Goal: Information Seeking & Learning: Learn about a topic

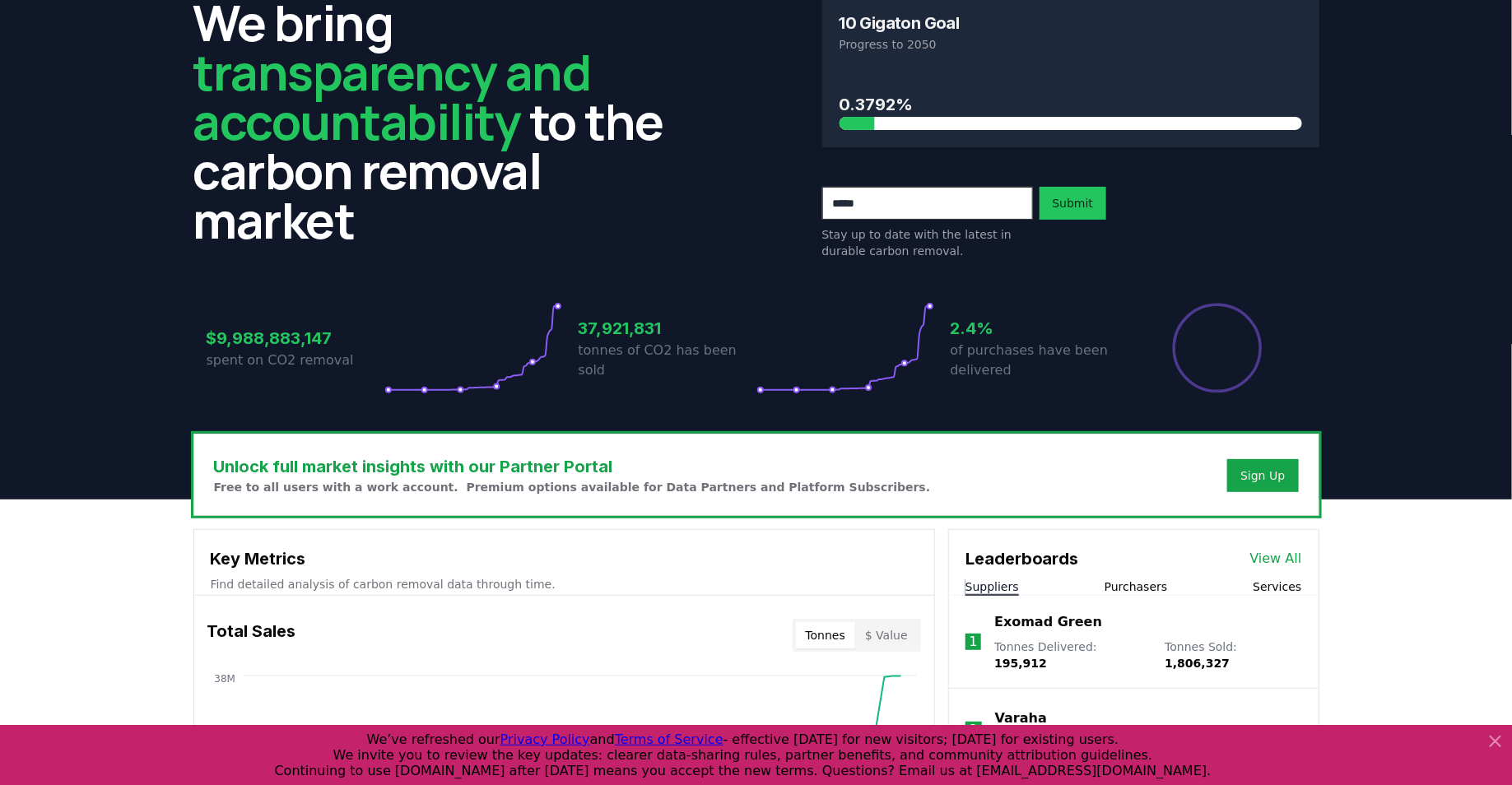
scroll to position [186, 0]
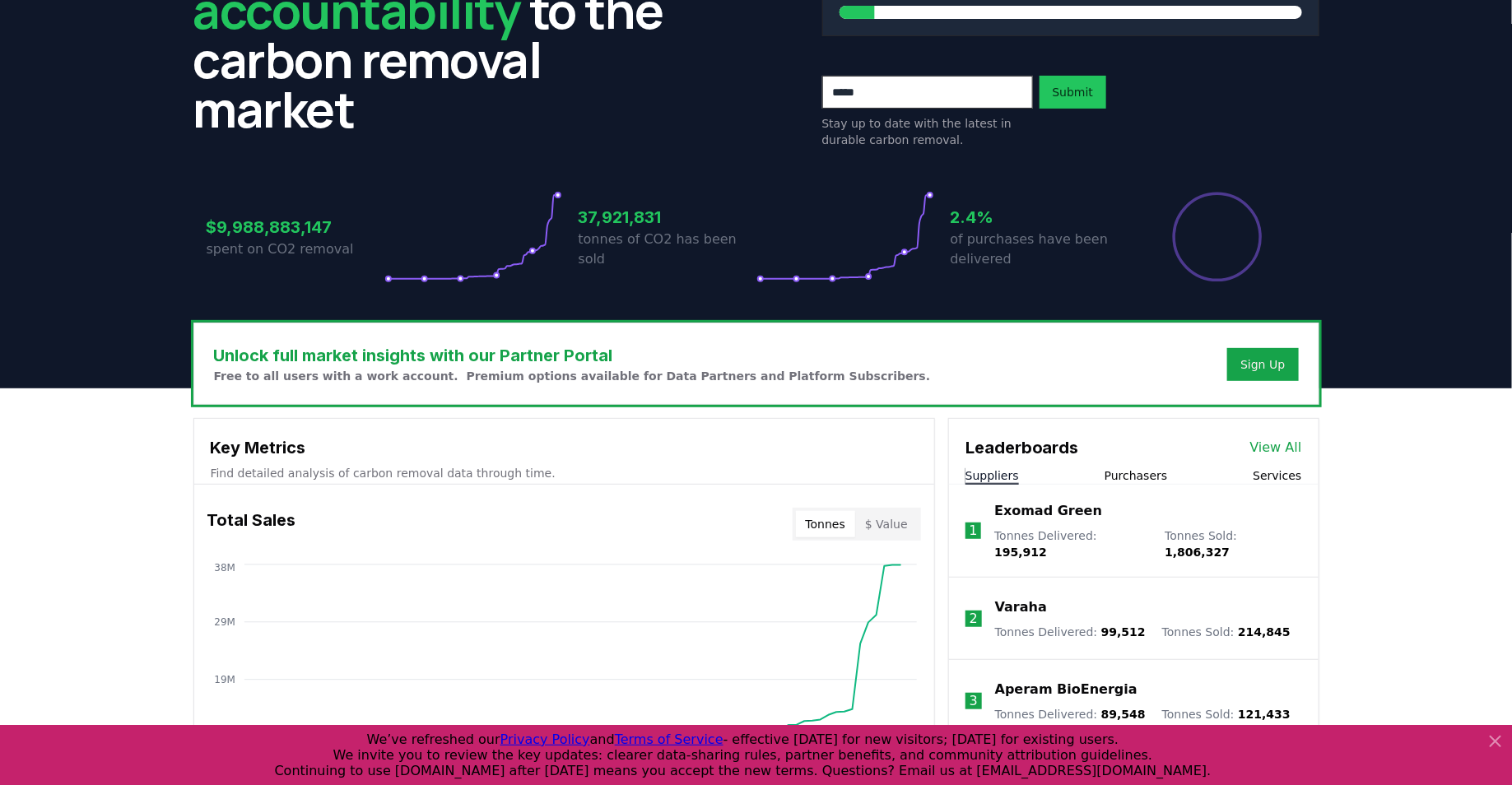
click at [1273, 438] on link "View All" at bounding box center [1277, 448] width 52 height 19
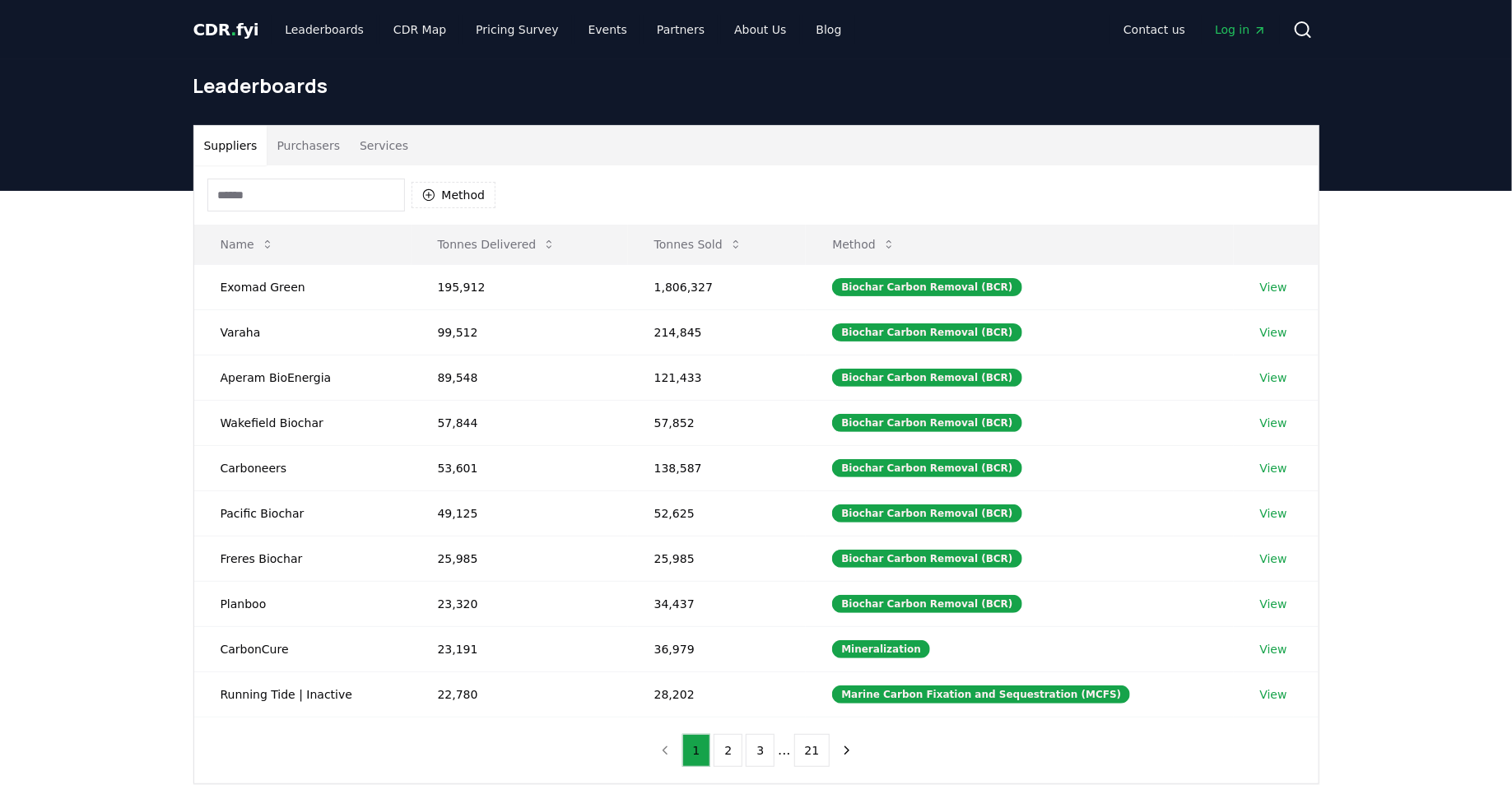
click at [292, 182] on input at bounding box center [305, 195] width 197 height 33
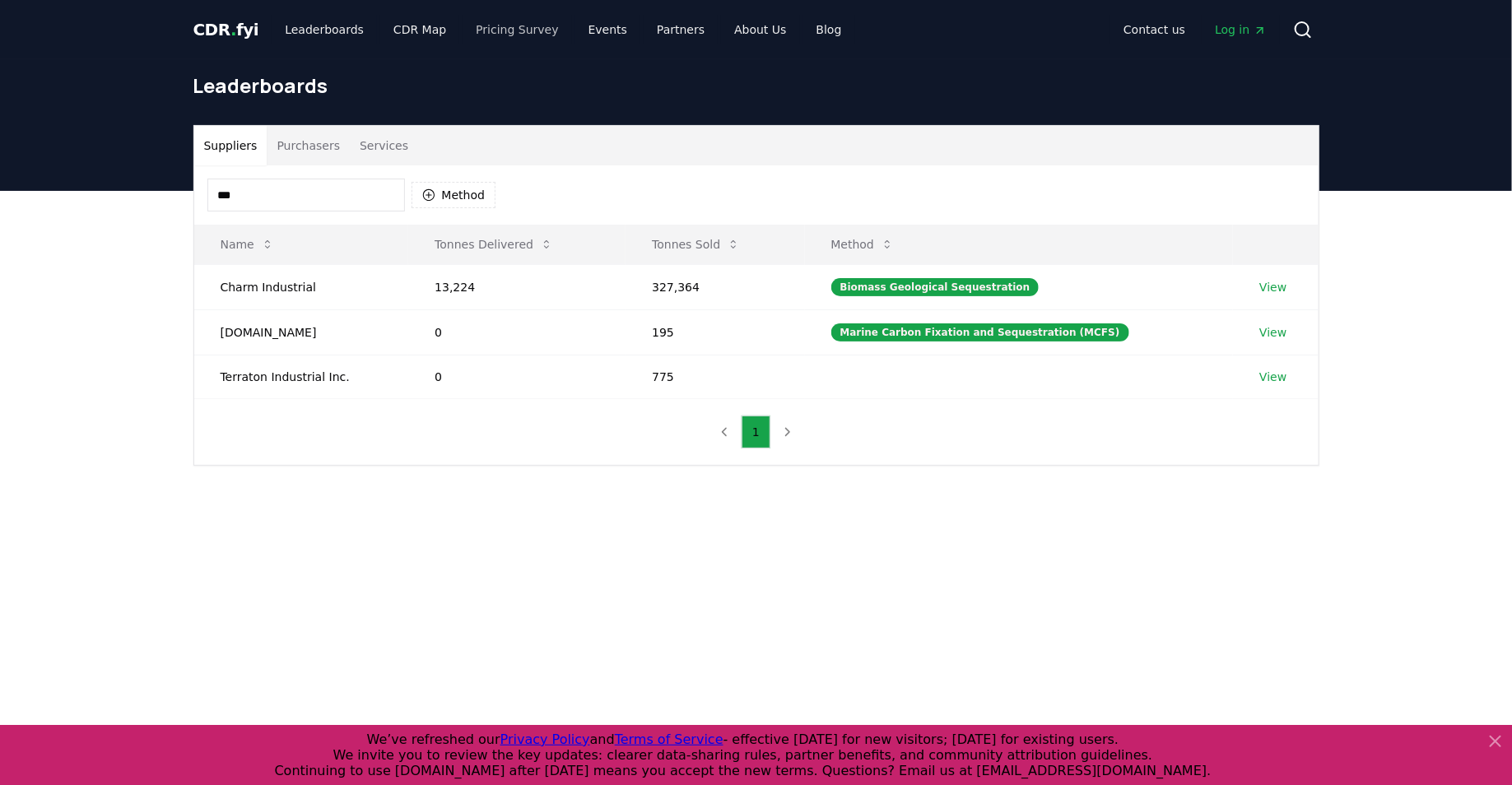
type input "***"
click at [245, 35] on span "CDR . fyi" at bounding box center [227, 29] width 66 height 19
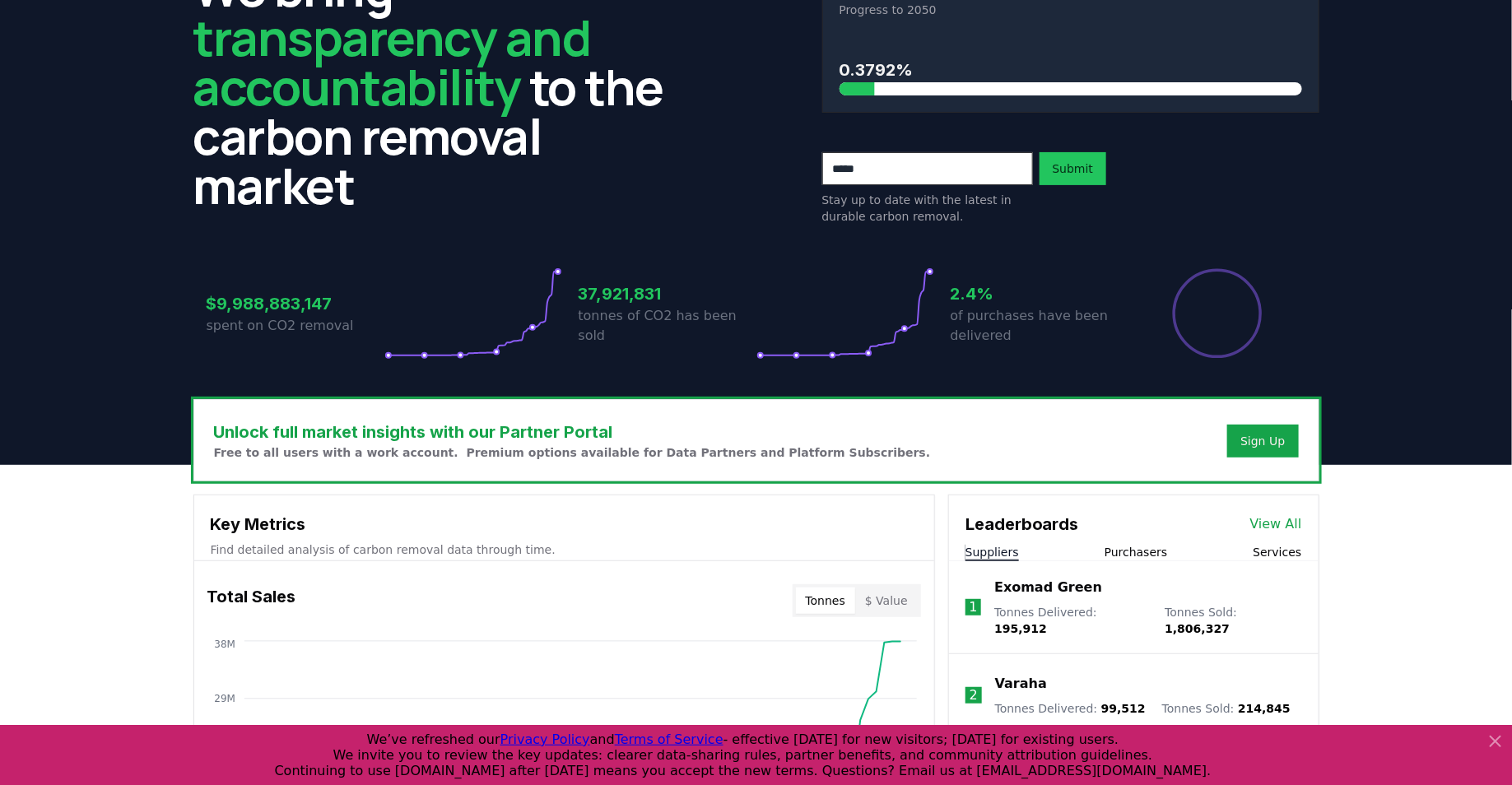
scroll to position [117, 0]
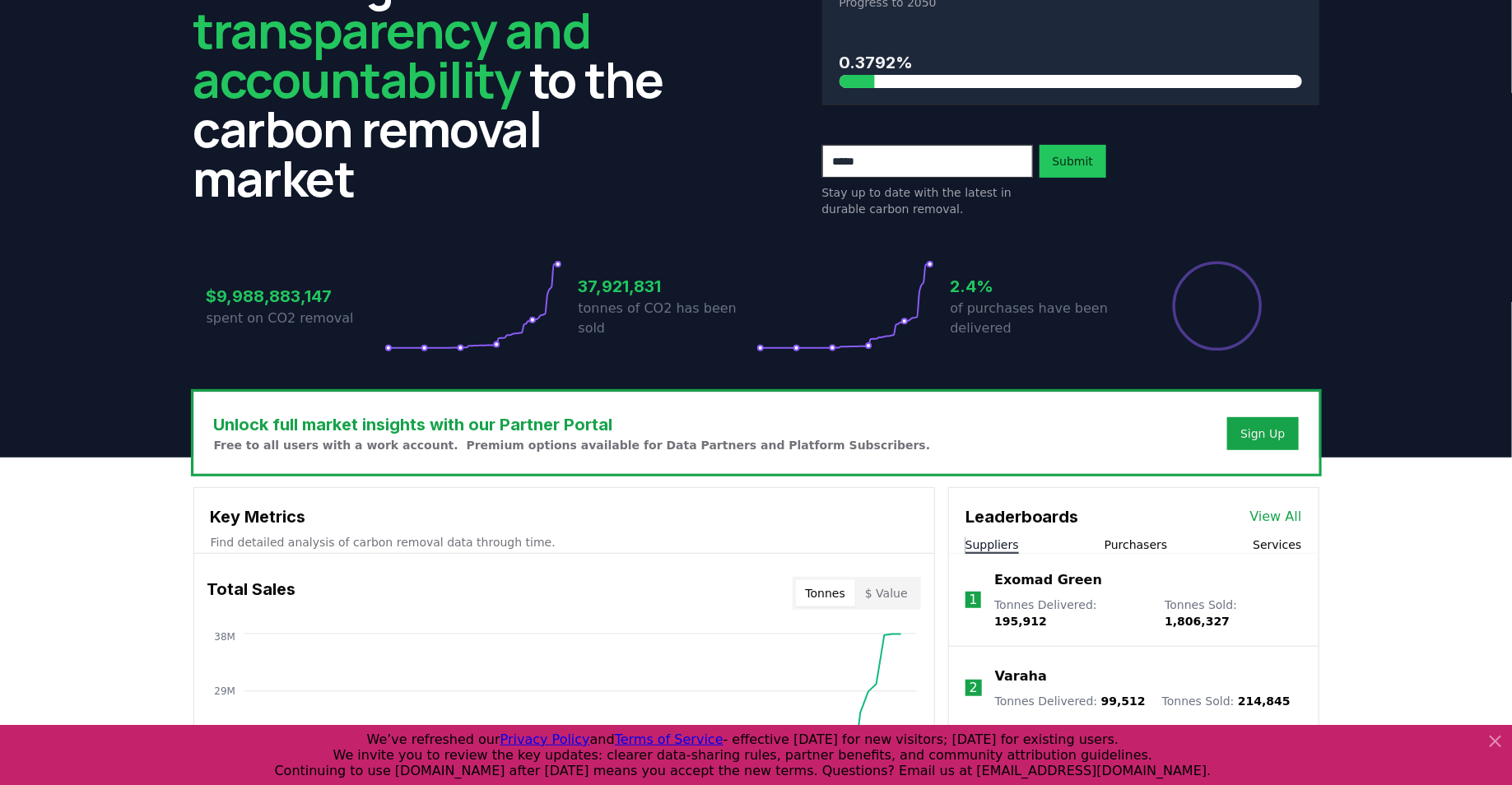
click at [1273, 512] on link "View All" at bounding box center [1277, 517] width 52 height 19
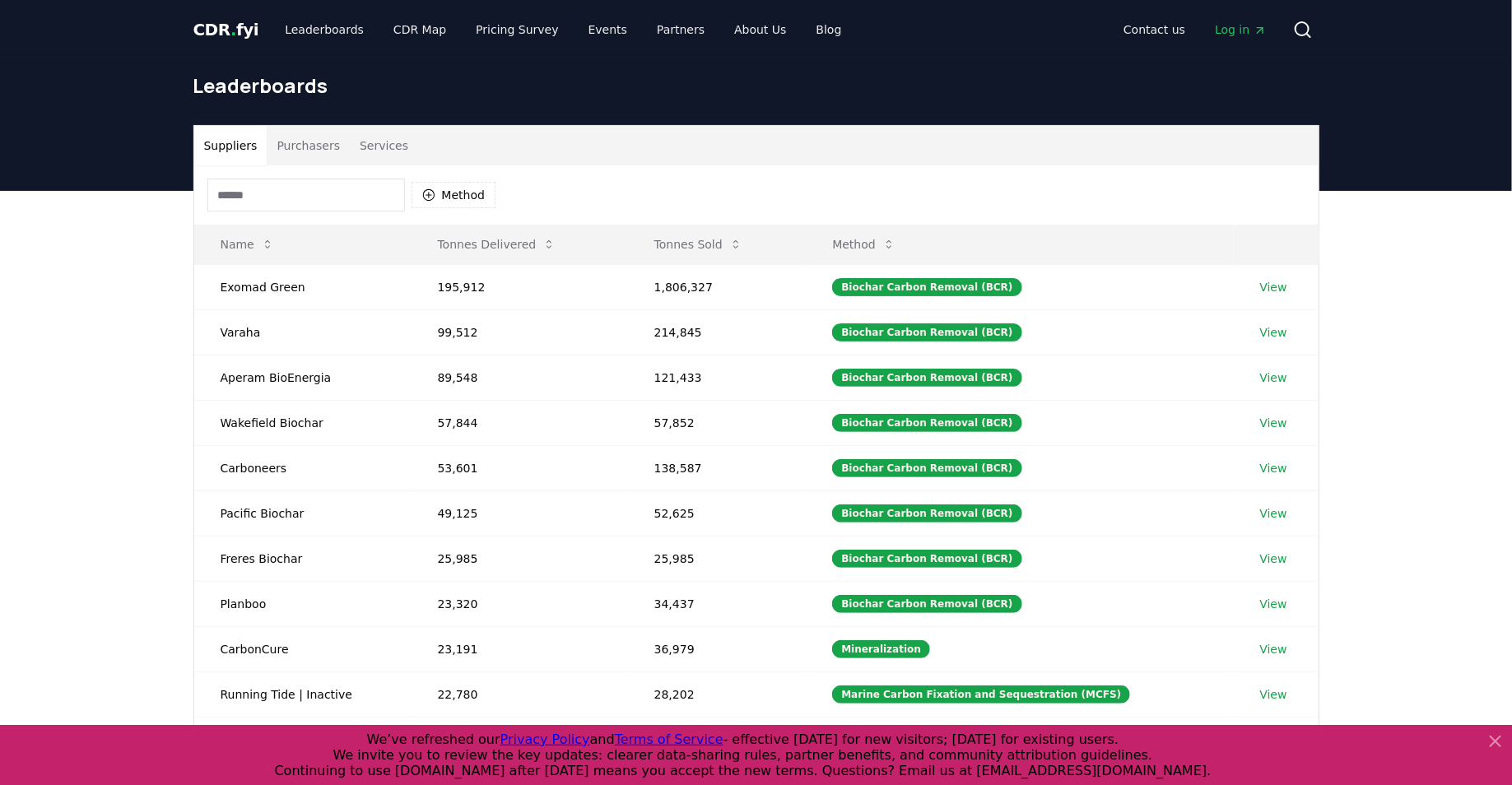
click at [305, 148] on button "Purchasers" at bounding box center [308, 145] width 83 height 40
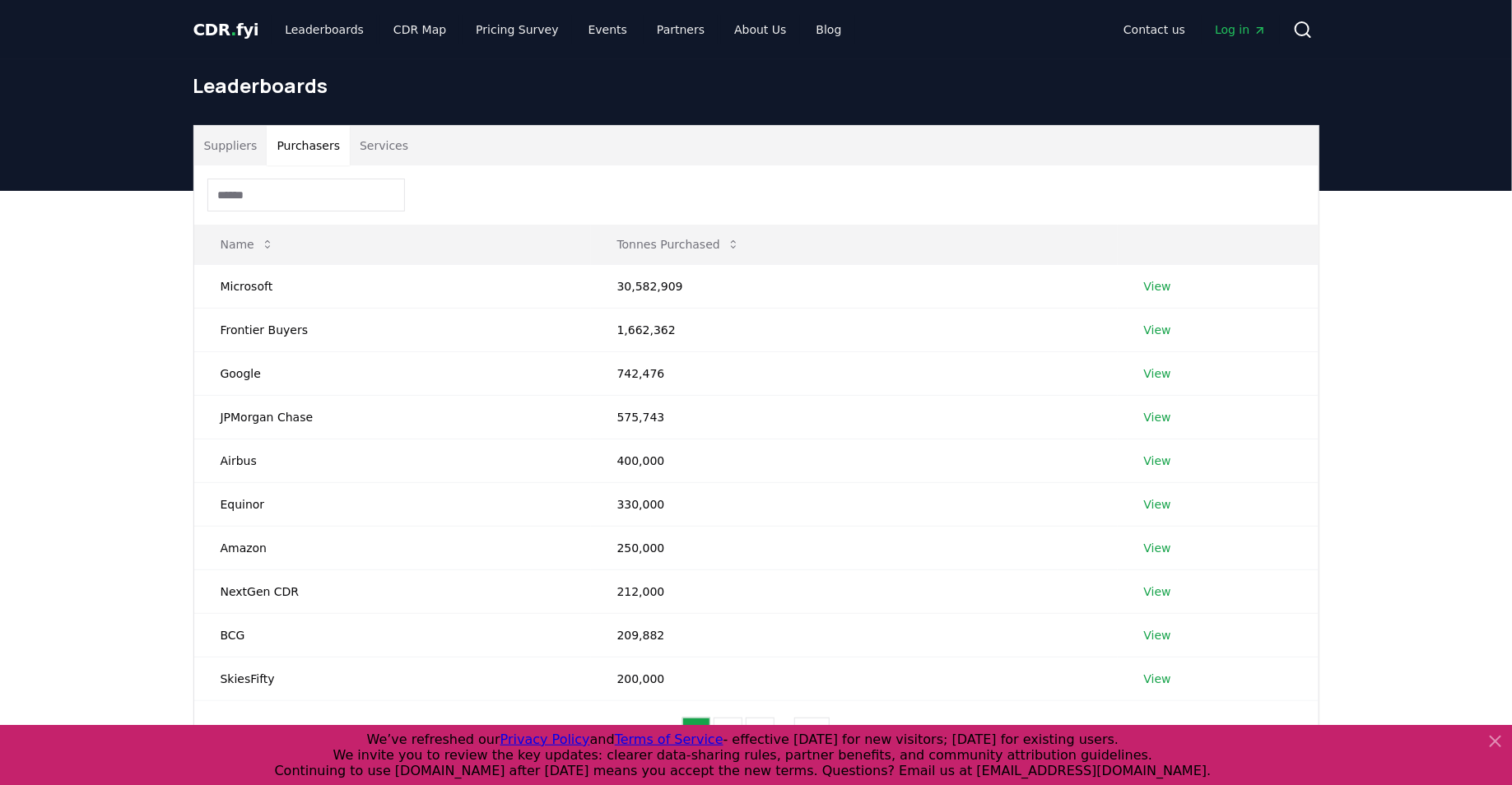
click at [235, 35] on span "CDR . fyi" at bounding box center [227, 29] width 66 height 19
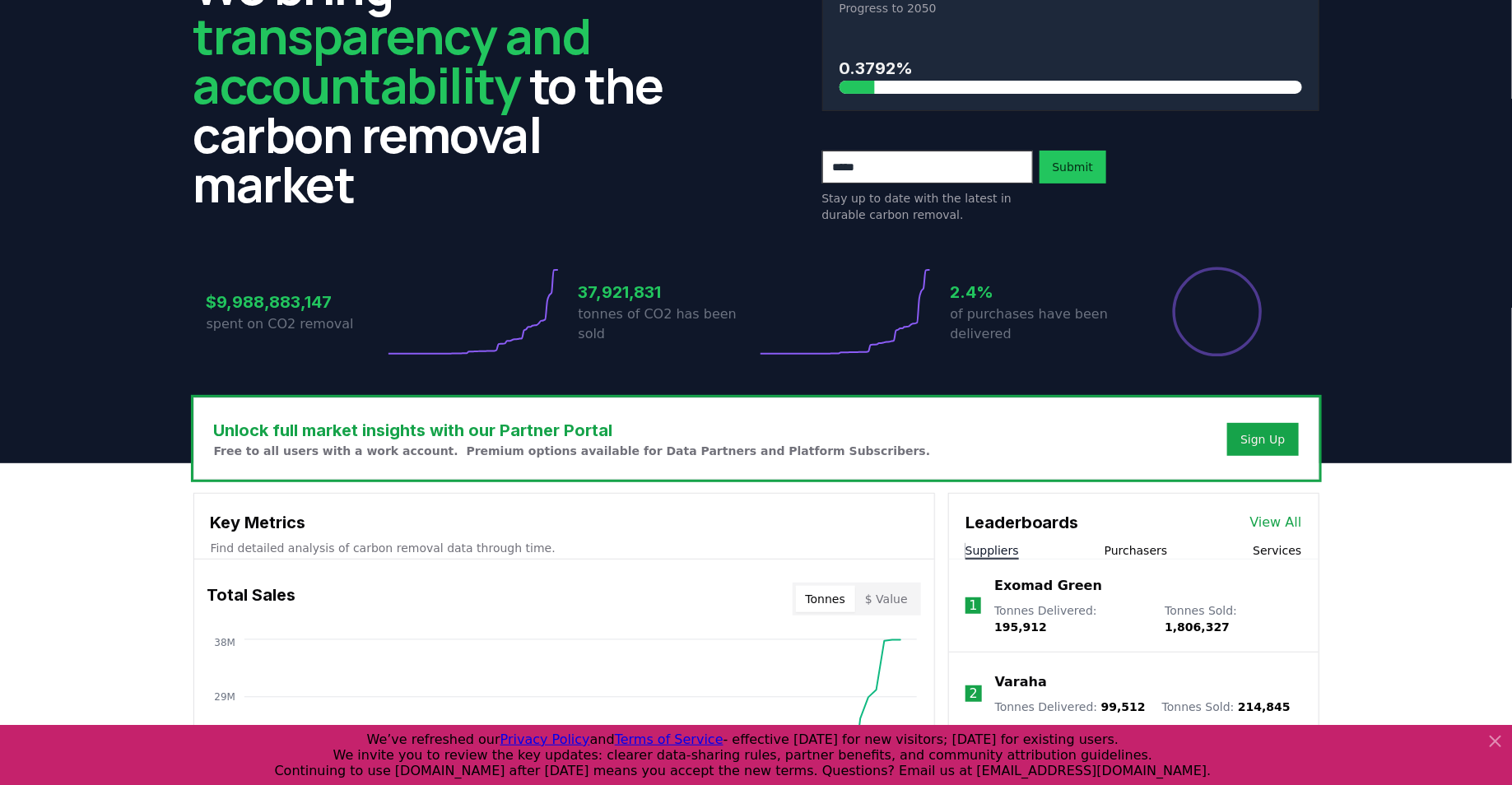
scroll to position [115, 0]
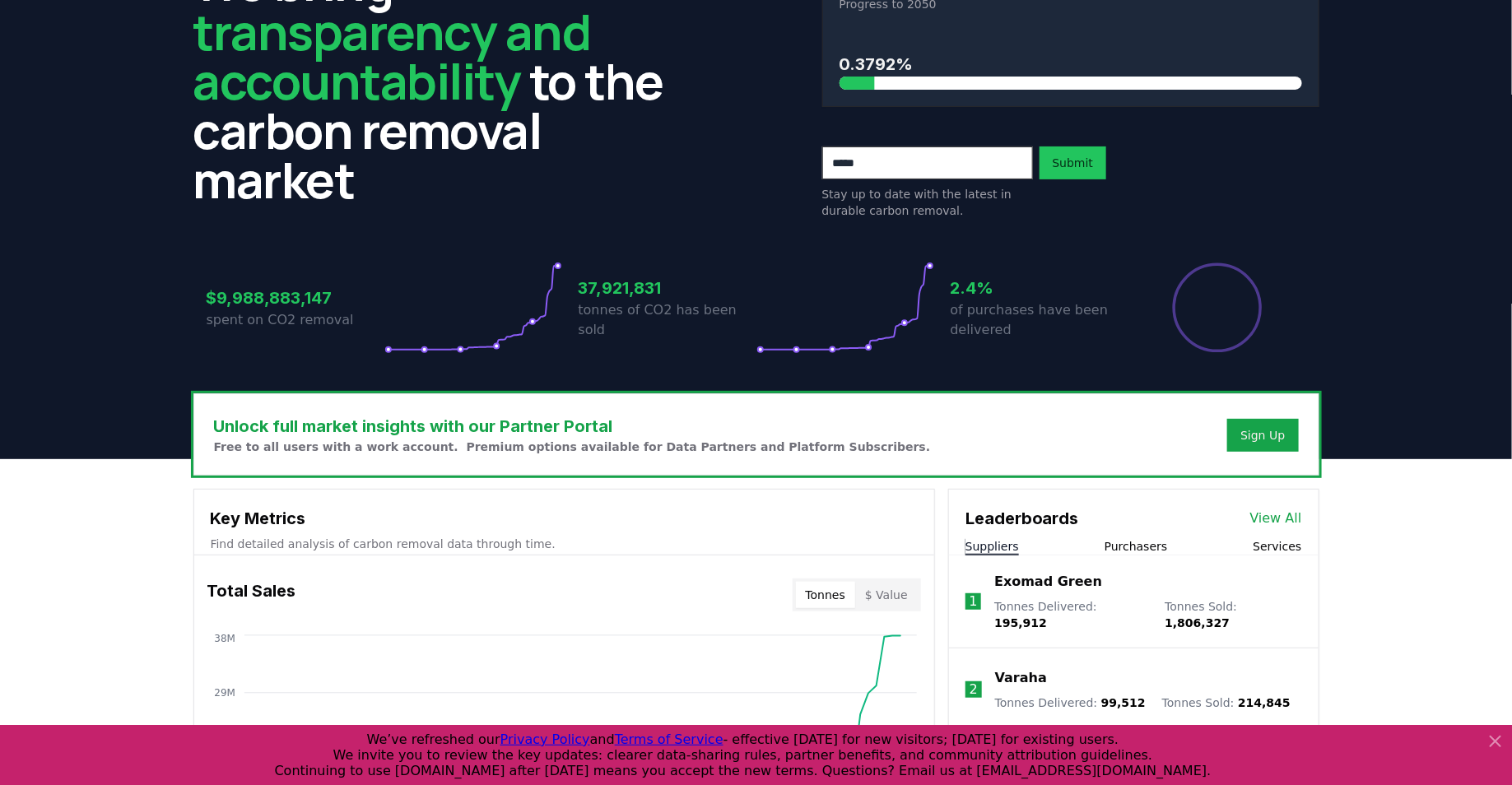
click at [1277, 512] on link "View All" at bounding box center [1277, 519] width 52 height 19
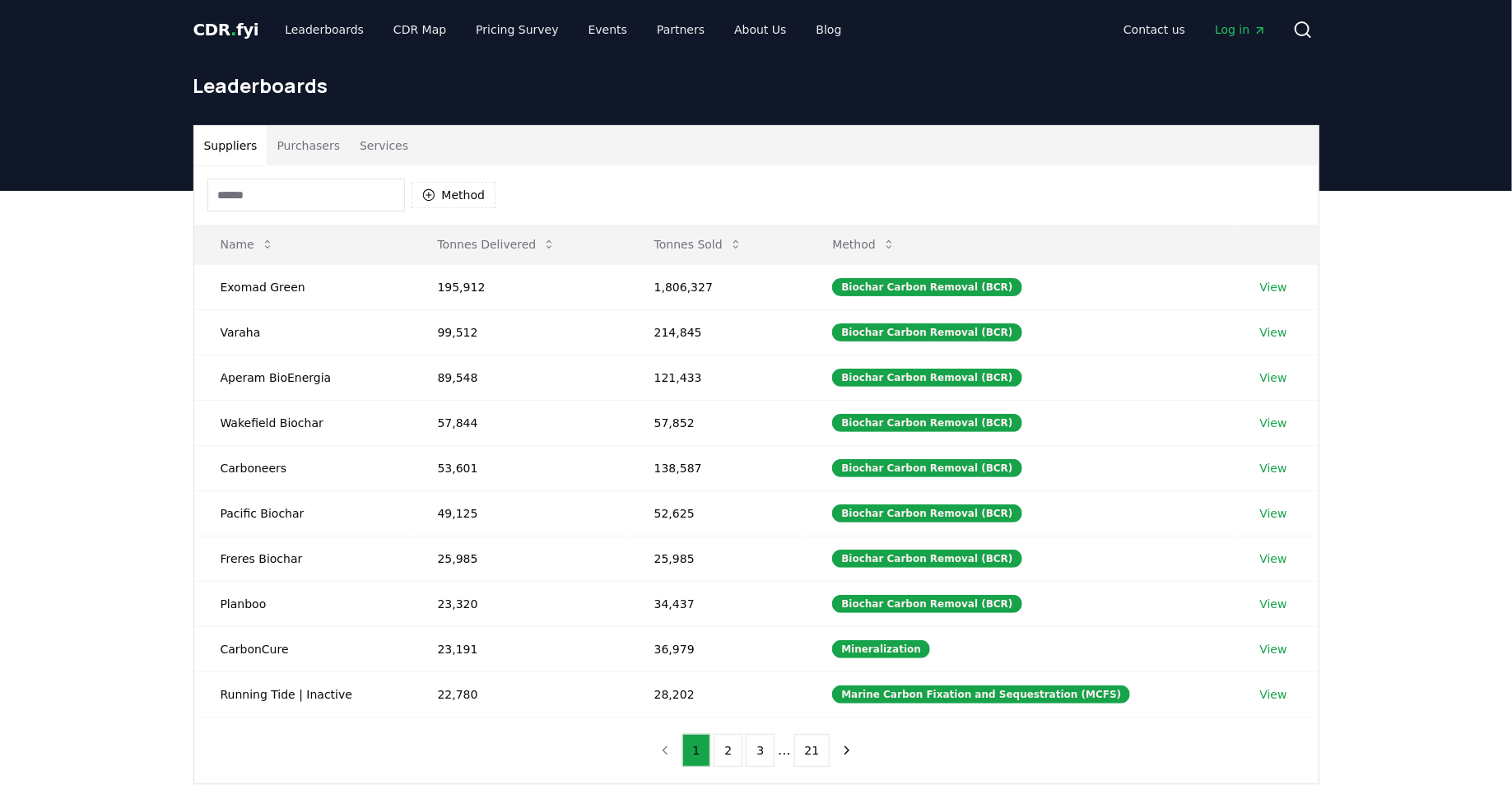
click at [301, 193] on input at bounding box center [305, 195] width 197 height 33
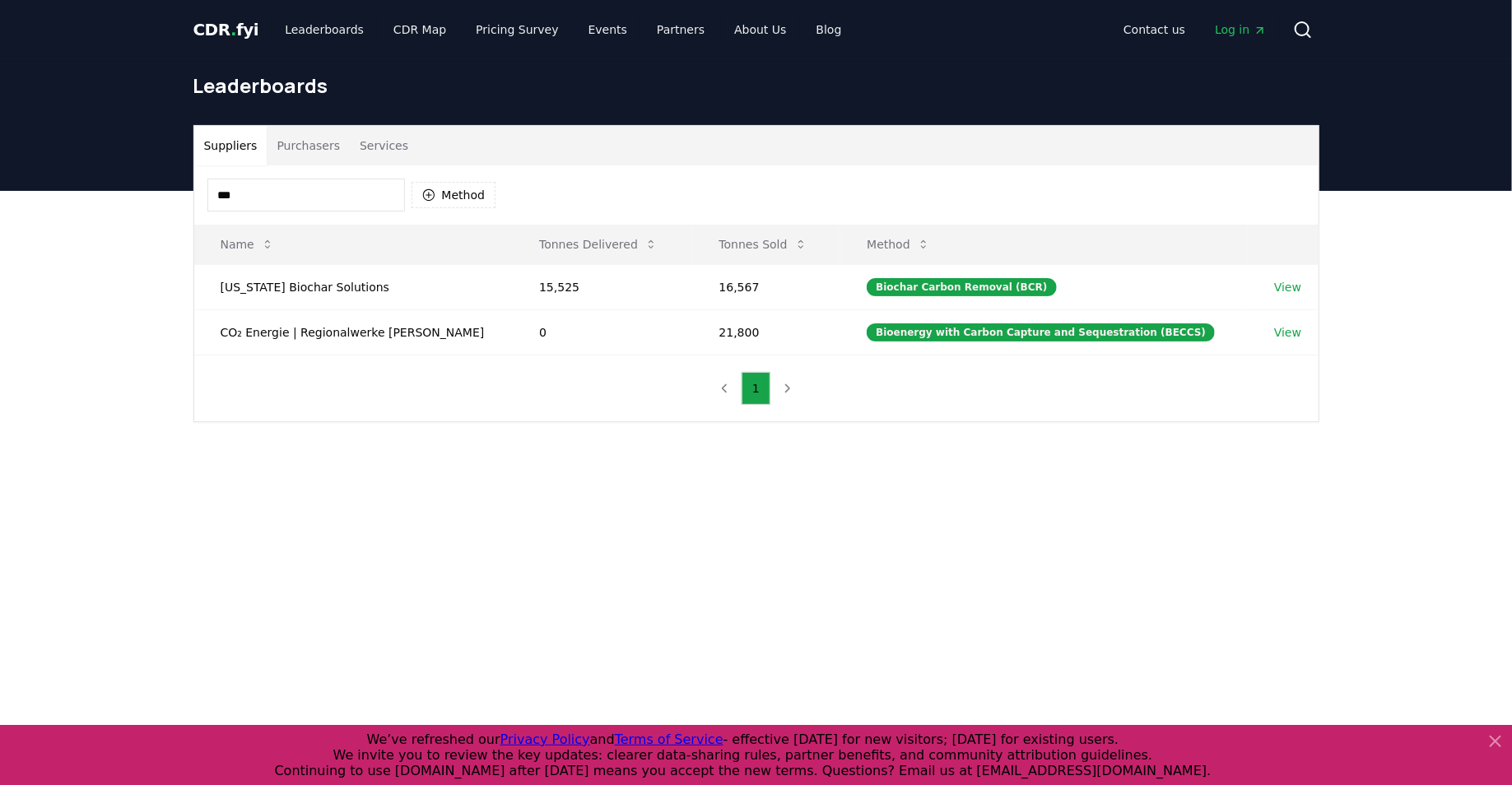
type input "***"
